Goal: Information Seeking & Learning: Learn about a topic

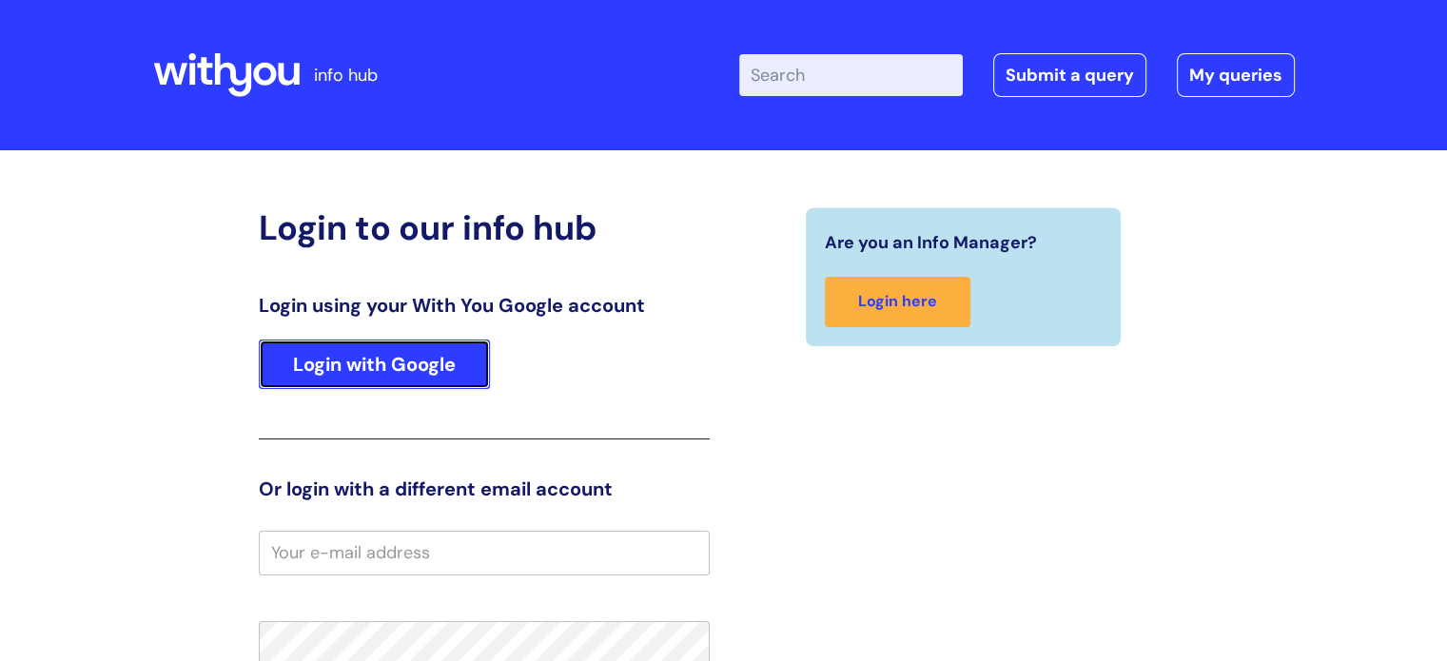
click at [389, 371] on link "Login with Google" at bounding box center [374, 364] width 231 height 49
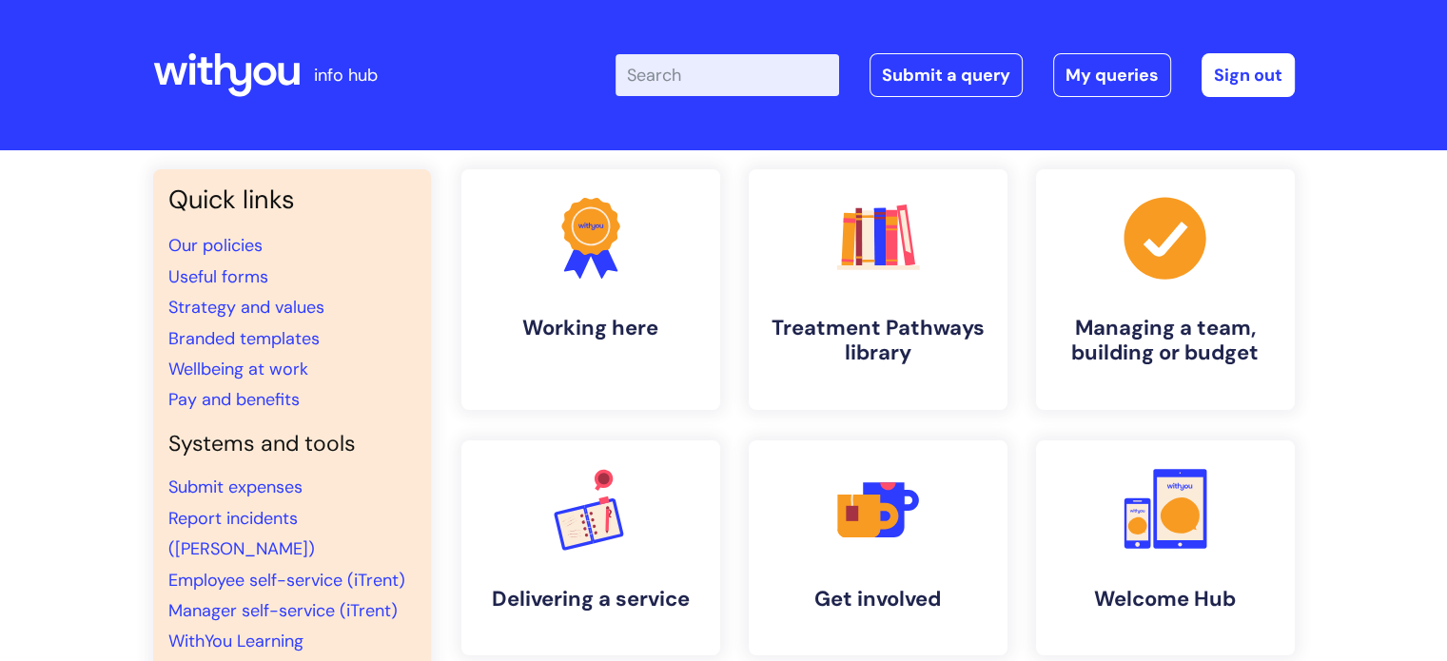
click at [721, 71] on input "Enter your search term here..." at bounding box center [726, 75] width 223 height 42
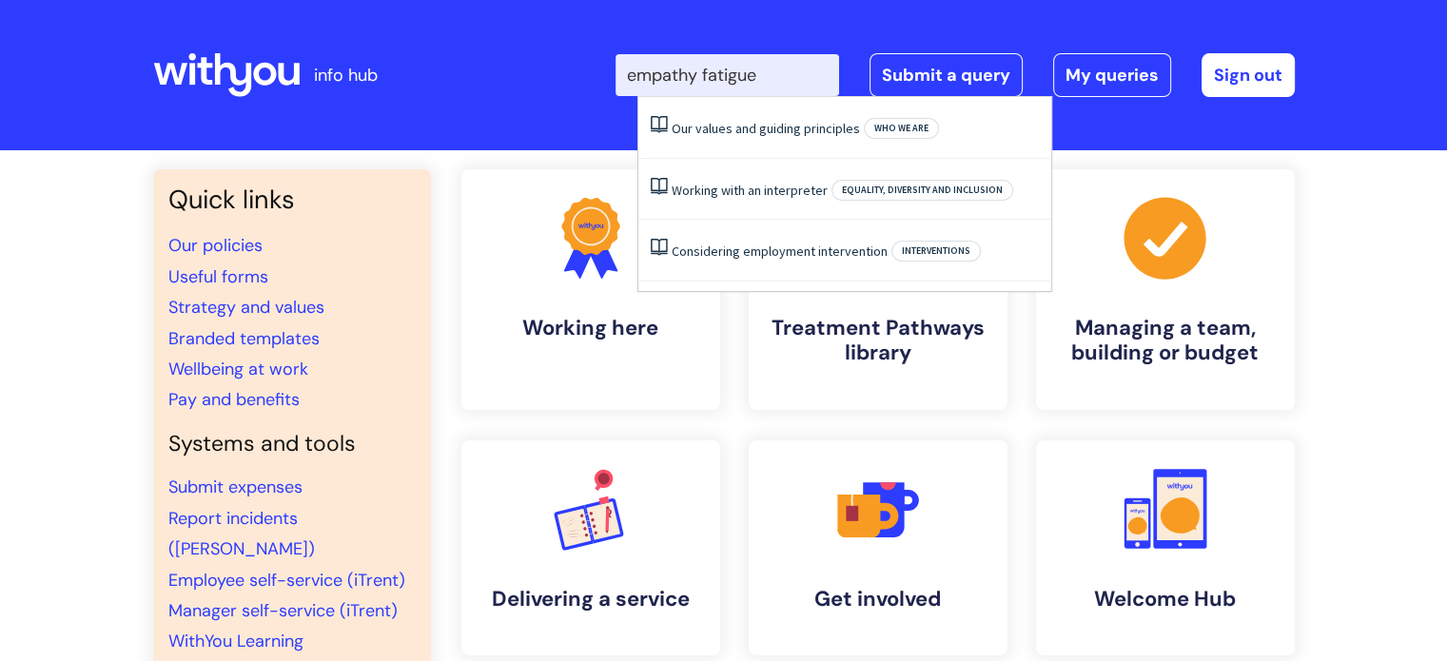
type input "empathy fatigue"
click button "Search" at bounding box center [0, 0] width 0 height 0
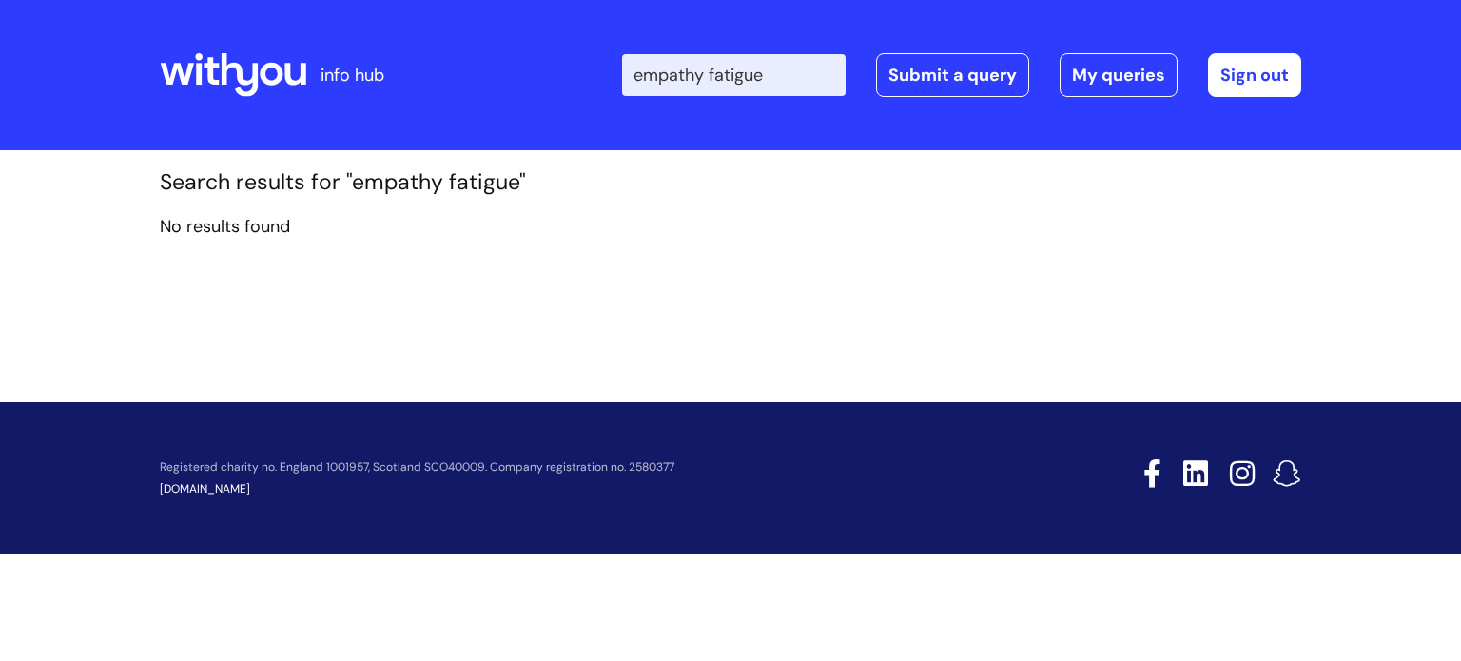
click at [753, 87] on input "empathy fatigue" at bounding box center [733, 75] width 223 height 42
click at [673, 92] on input "empathy fatigue" at bounding box center [733, 75] width 223 height 42
type input "fatigue"
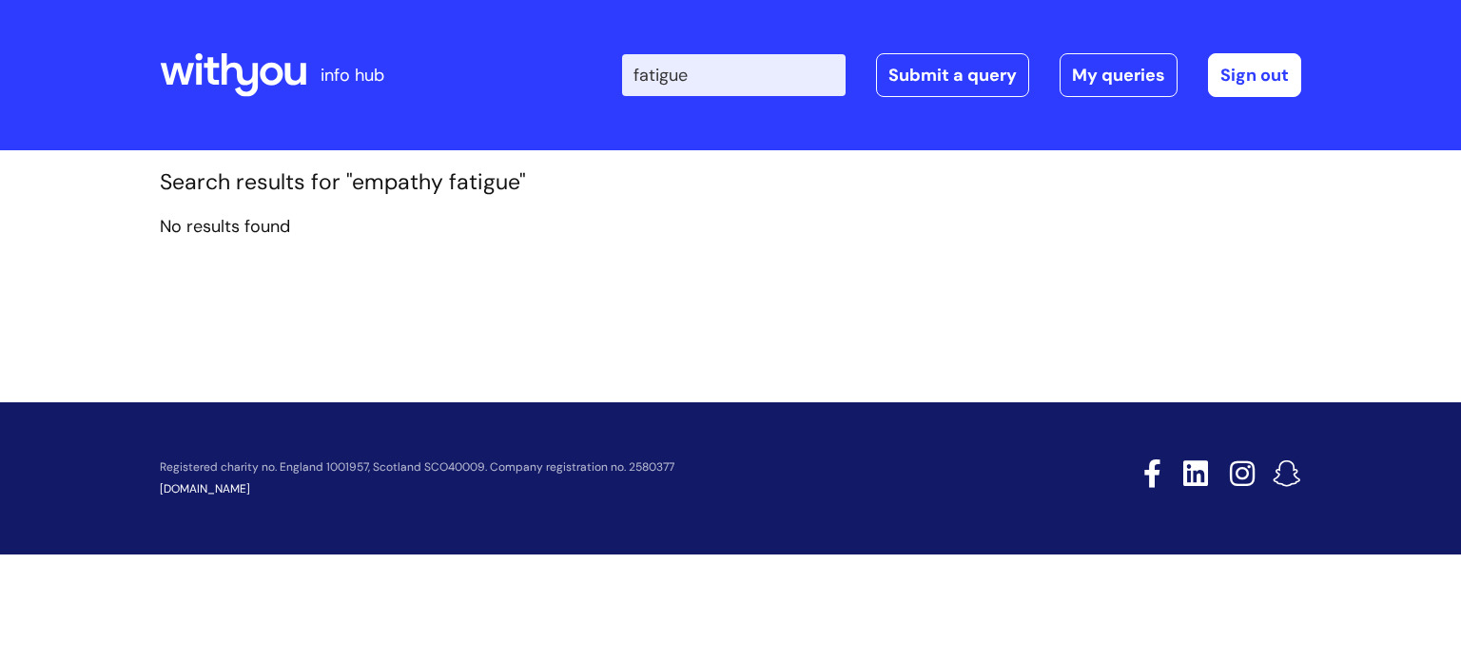
click button "Search" at bounding box center [0, 0] width 0 height 0
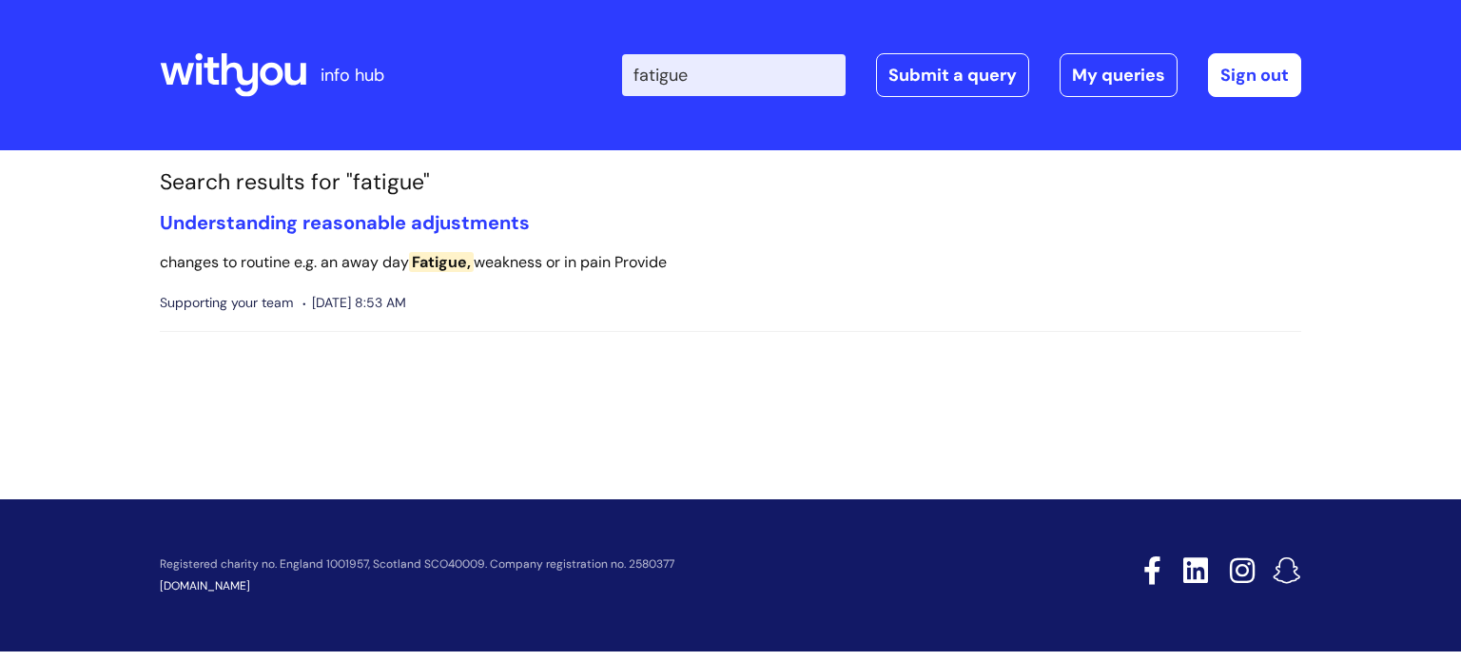
click at [730, 89] on input "fatigue" at bounding box center [733, 75] width 223 height 42
drag, startPoint x: 730, startPoint y: 89, endPoint x: 612, endPoint y: 83, distance: 118.1
click at [612, 83] on div "Enter your search term here... fatigue Search Submit a query My queries Welcome…" at bounding box center [872, 75] width 858 height 112
type input "bupa"
click button "Search" at bounding box center [0, 0] width 0 height 0
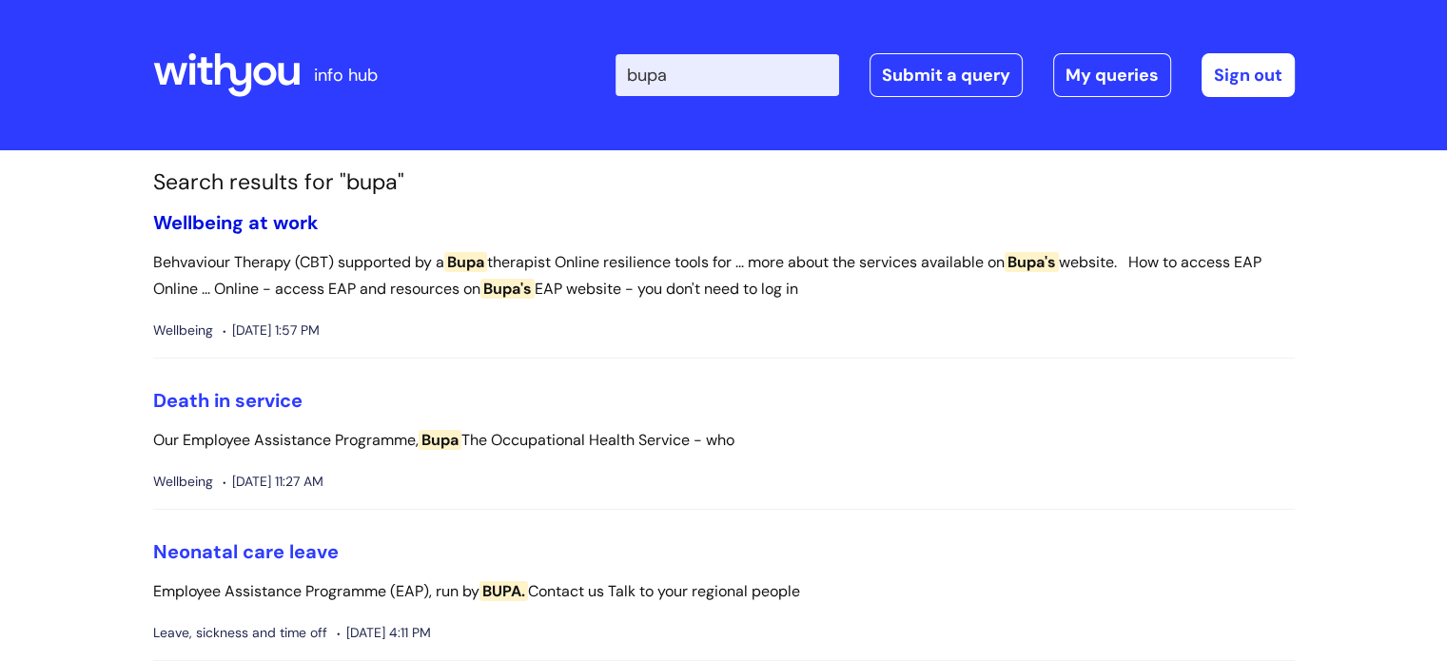
click at [285, 221] on link "Wellbeing at work" at bounding box center [235, 222] width 165 height 25
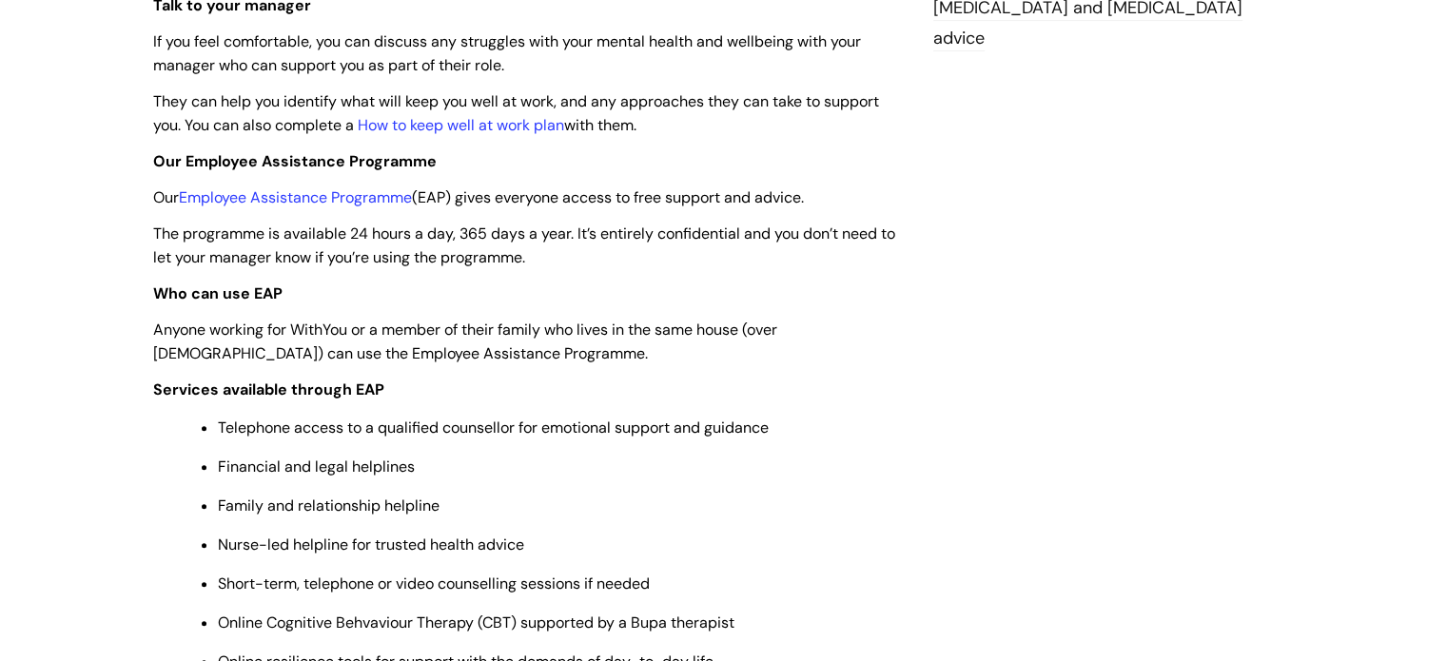
scroll to position [616, 0]
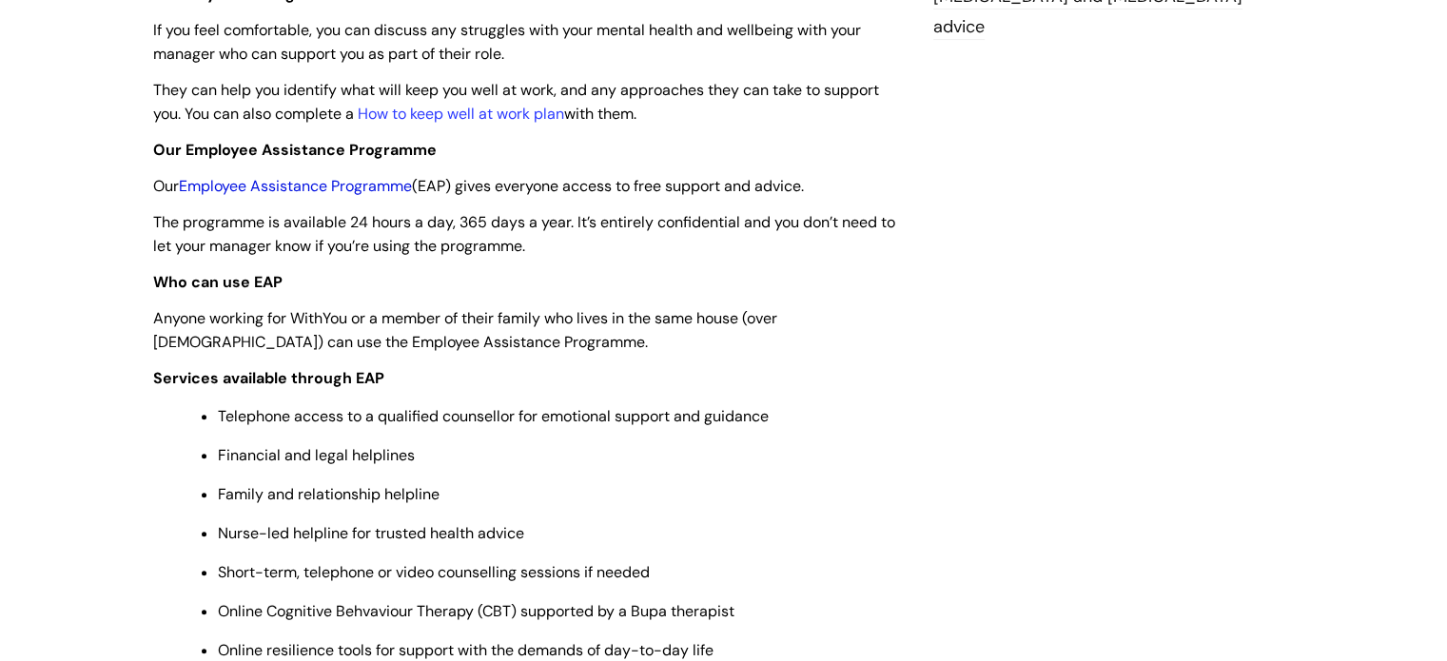
click at [267, 185] on link "Employee Assistance Programme" at bounding box center [295, 186] width 233 height 20
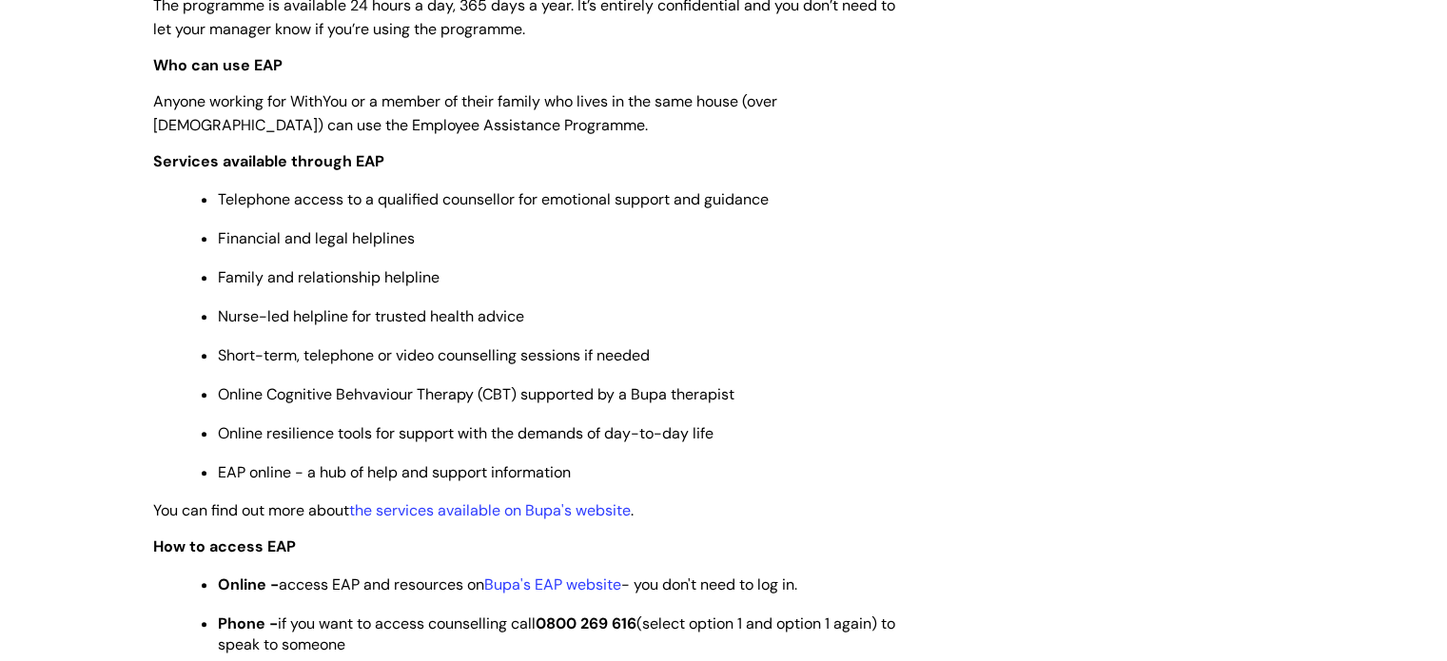
scroll to position [841, 0]
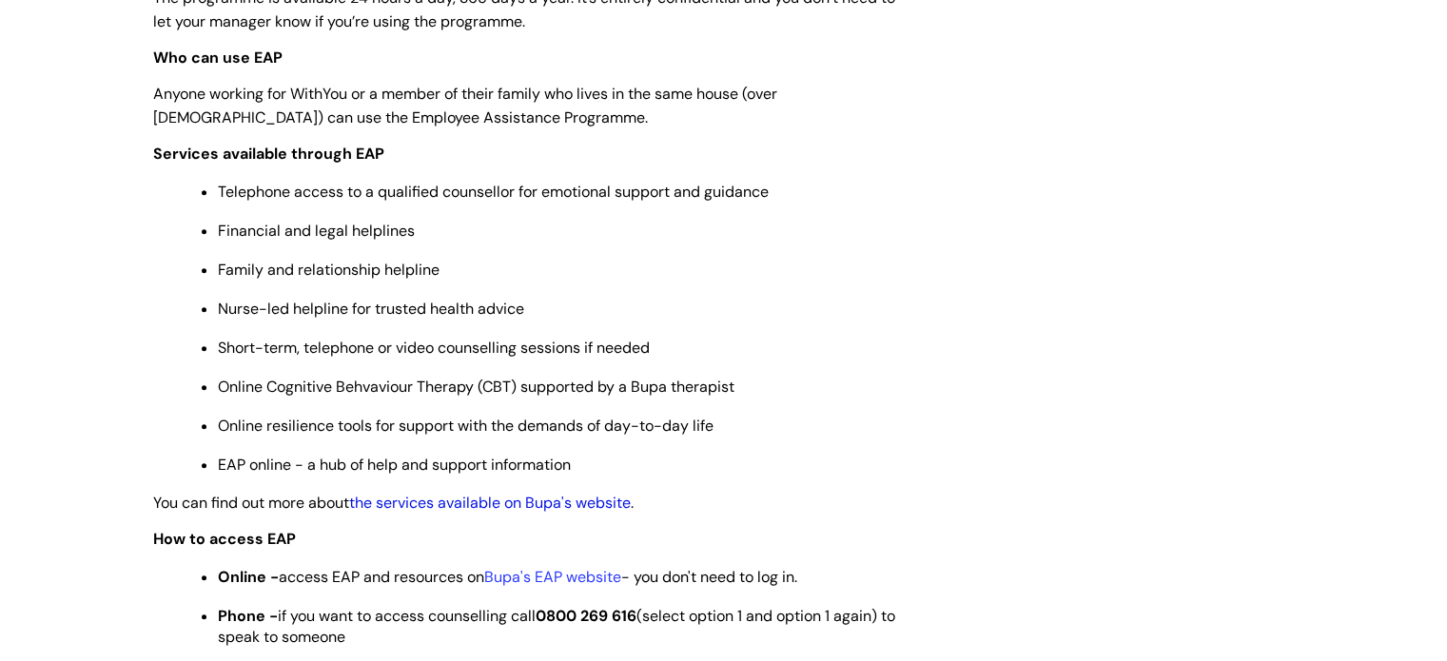
click at [379, 509] on link "the services available on Bupa's website" at bounding box center [490, 503] width 282 height 20
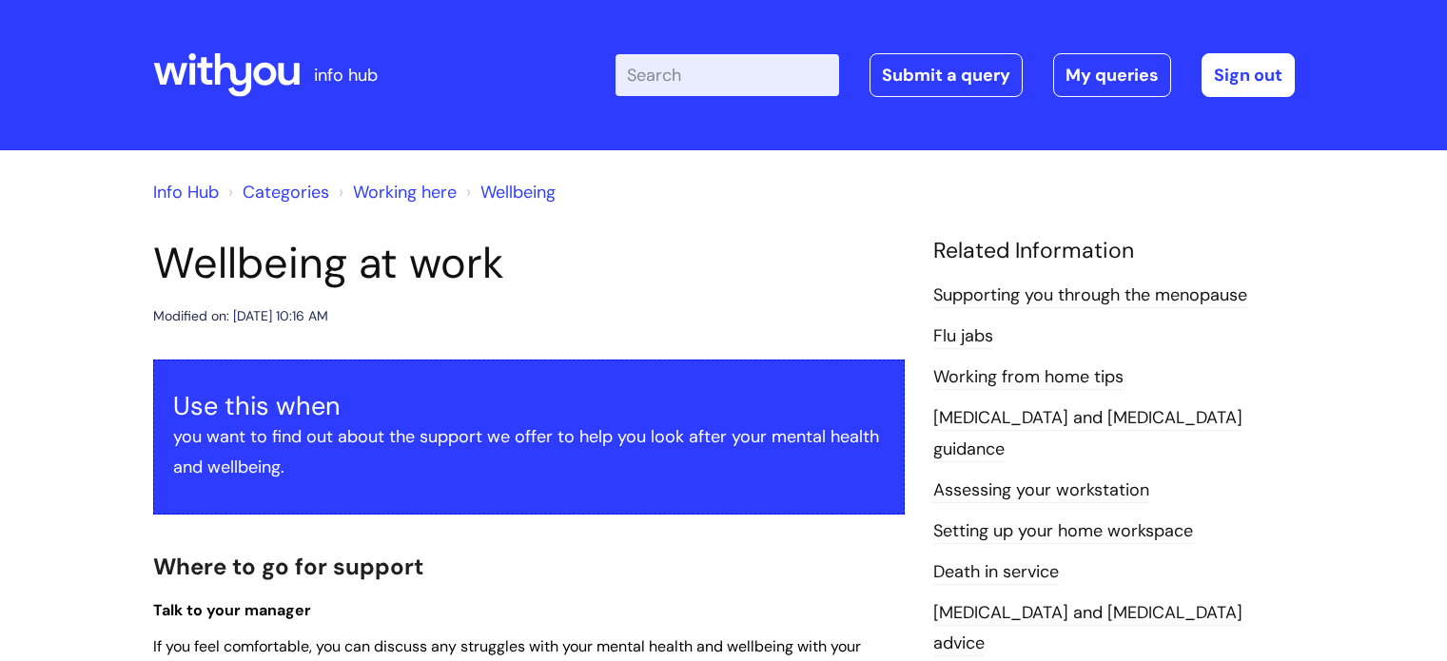
scroll to position [841, 0]
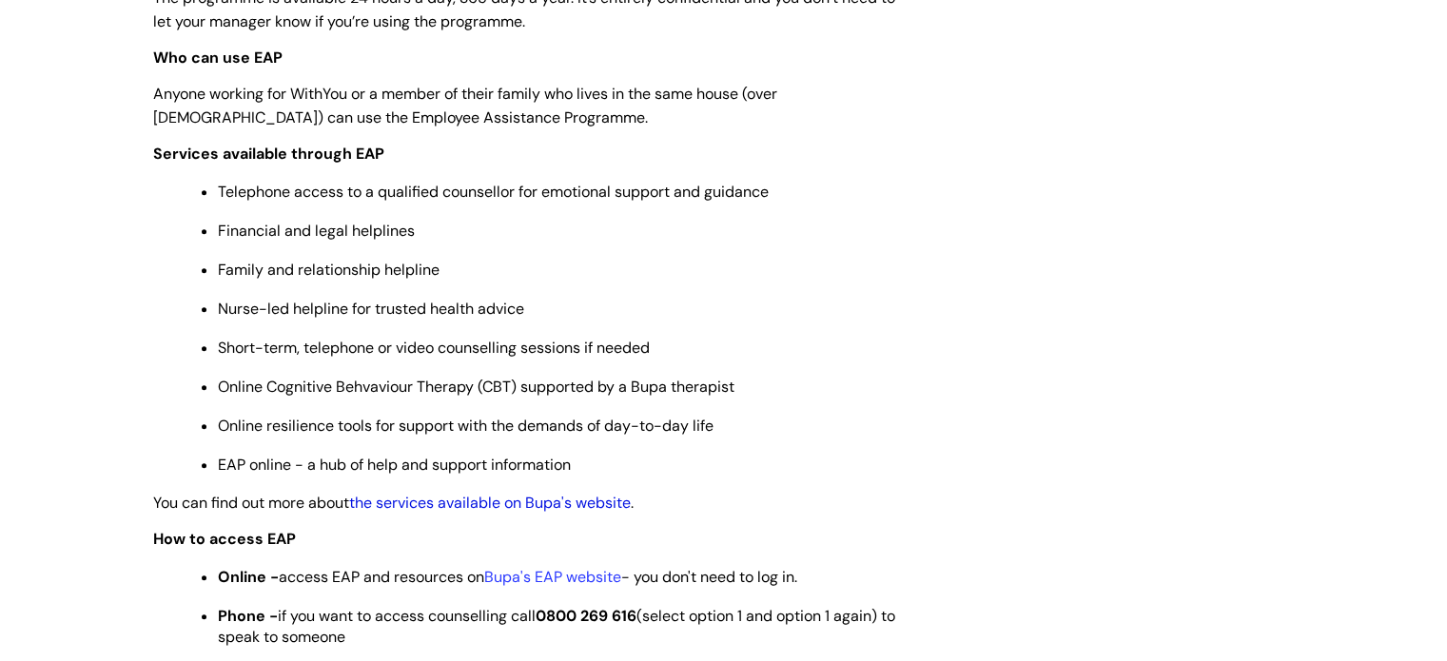
click at [582, 513] on link "the services available on Bupa's website" at bounding box center [490, 503] width 282 height 20
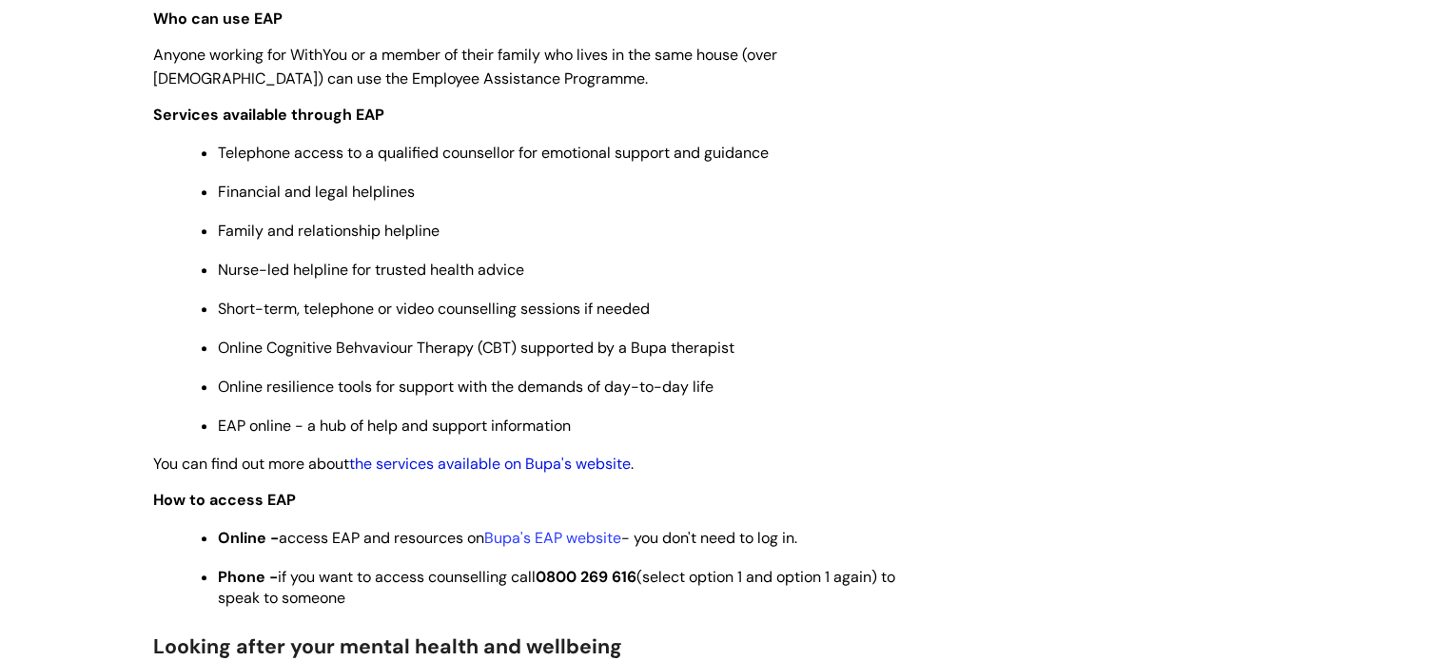
scroll to position [890, 0]
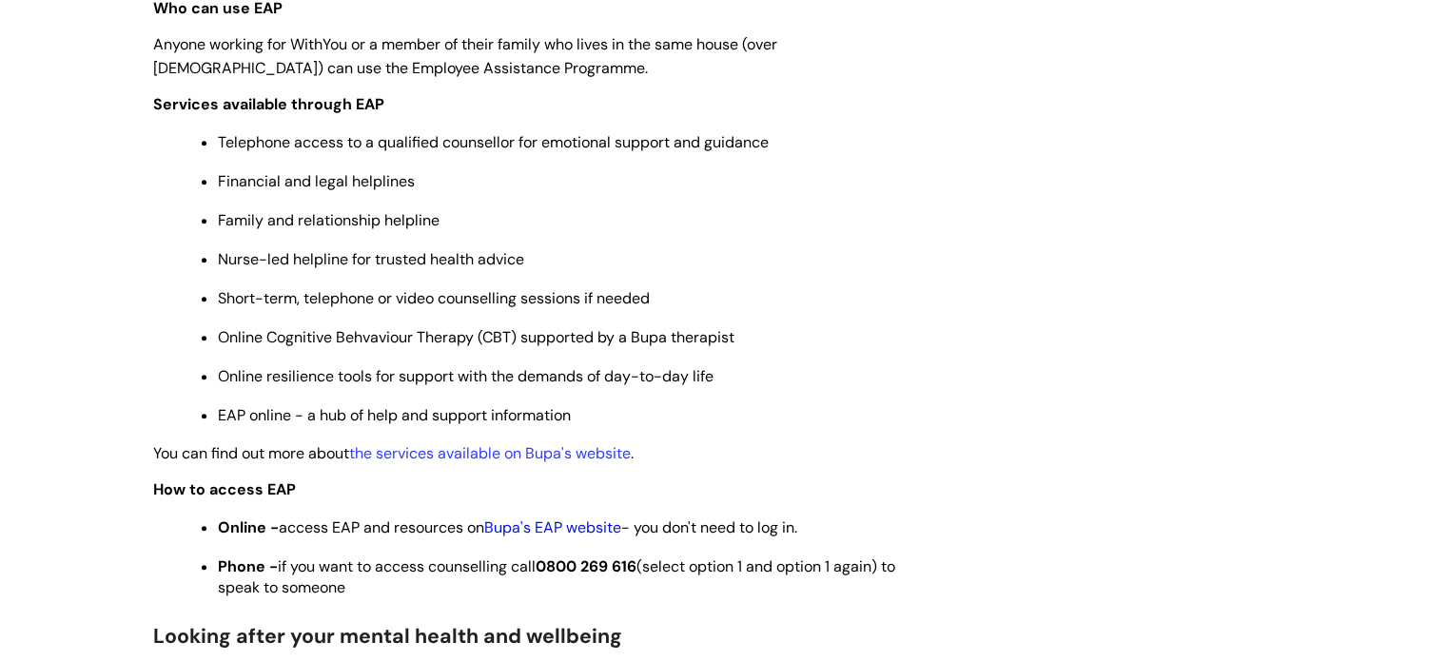
click at [563, 531] on link "Bupa's EAP website" at bounding box center [552, 527] width 137 height 20
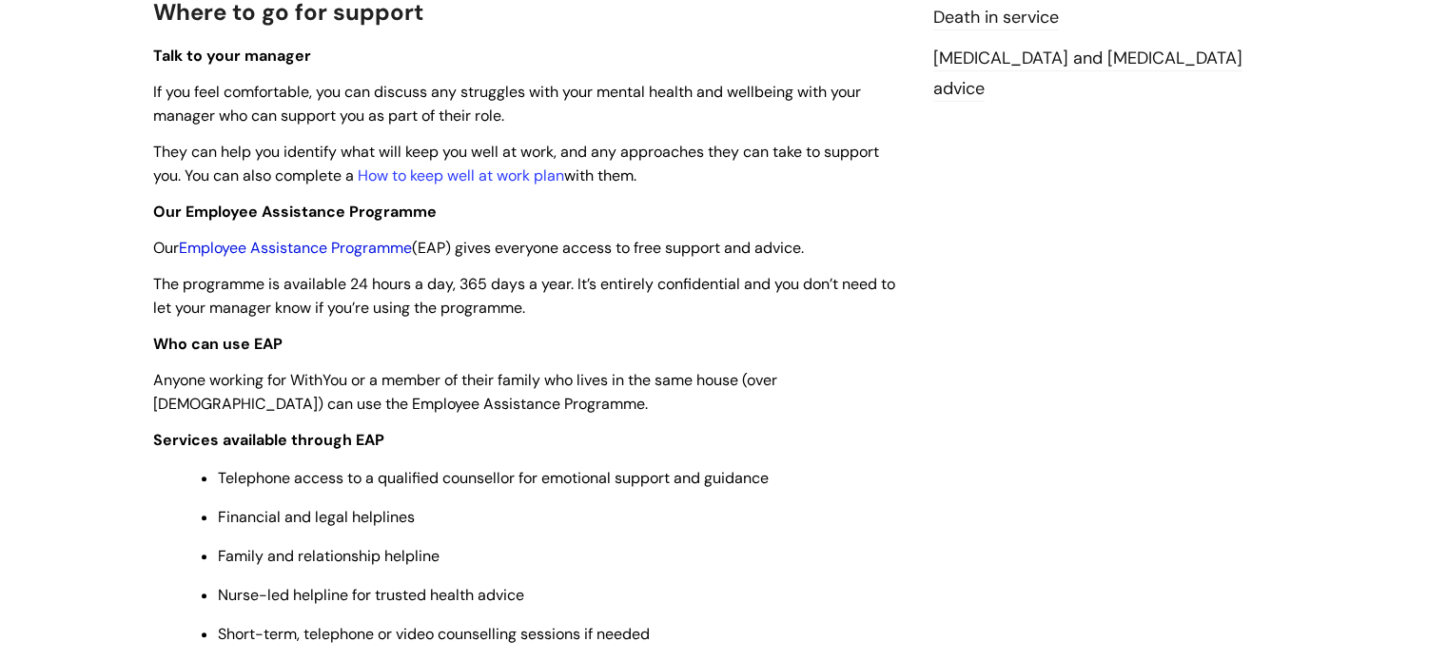
click at [387, 240] on link "Employee Assistance Programme" at bounding box center [295, 248] width 233 height 20
